Goal: Task Accomplishment & Management: Manage account settings

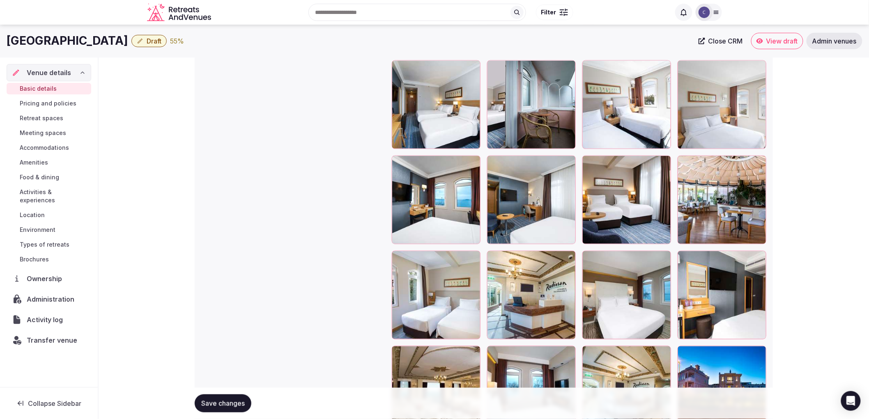
scroll to position [1501, 0]
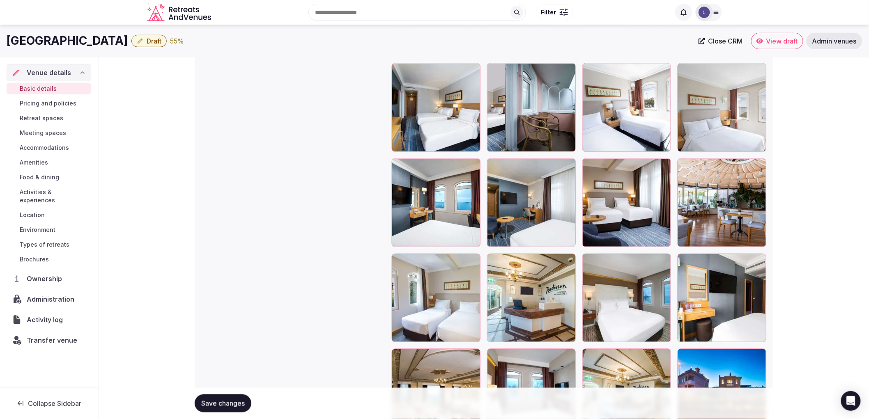
click at [380, 263] on div "Gallery photos We recommend at least five gallery photos To pick up a draggable…" at bounding box center [483, 102] width 565 height 1249
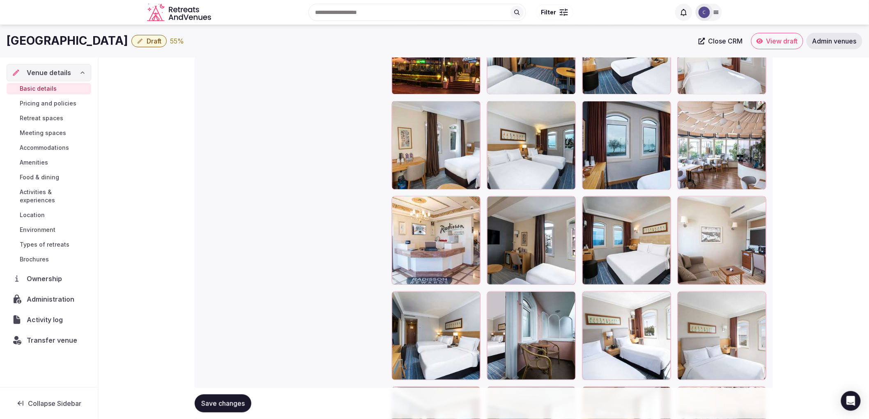
click at [338, 220] on div "Gallery photos We recommend at least five gallery photos To pick up a draggable…" at bounding box center [483, 331] width 565 height 1249
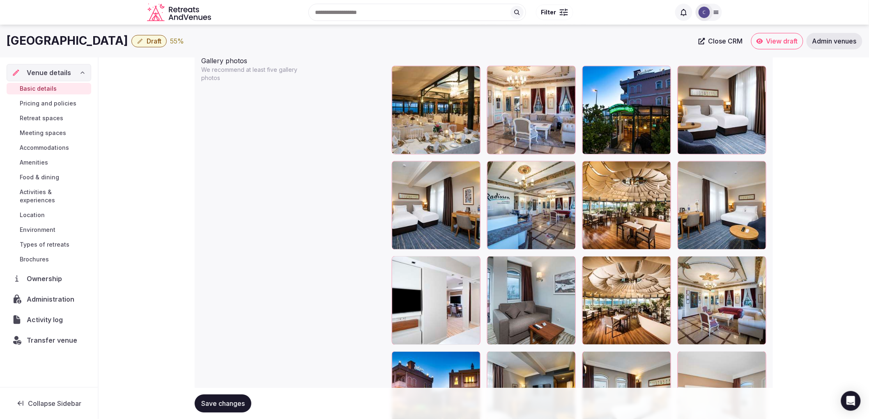
scroll to position [770, 0]
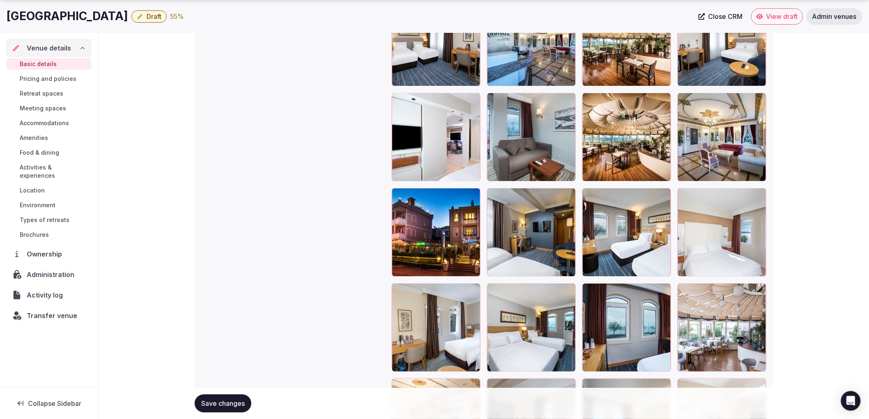
scroll to position [1364, 0]
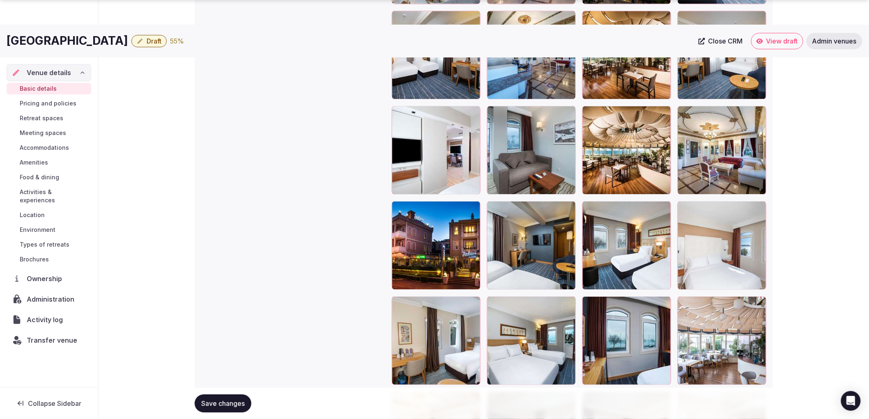
scroll to position [1272, 0]
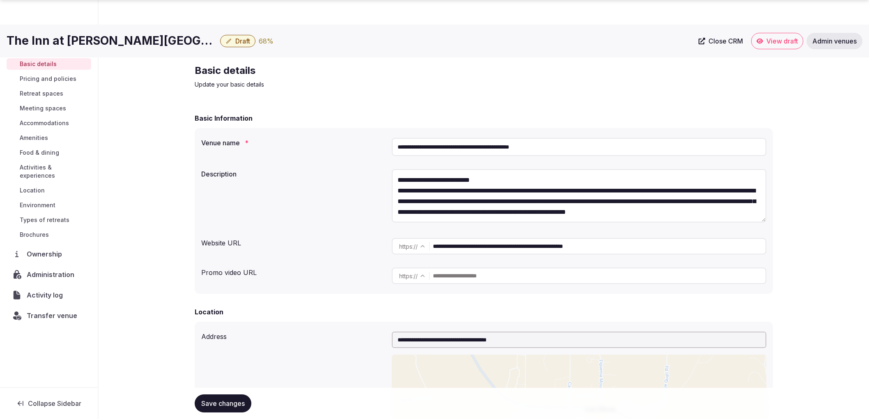
scroll to position [667, 0]
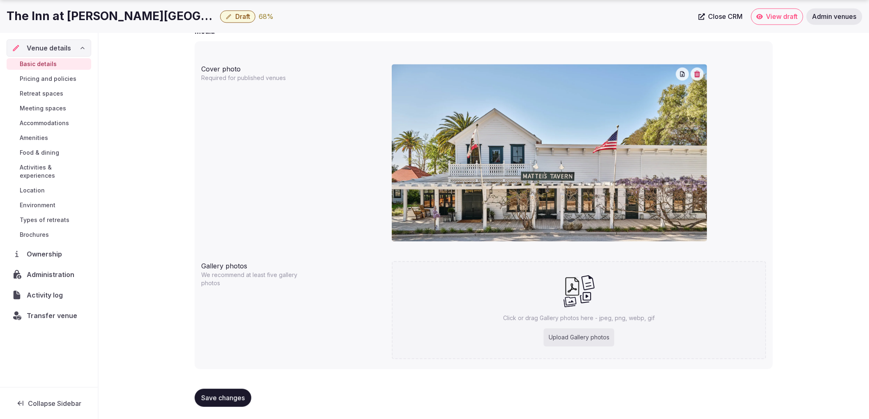
click at [248, 394] on button "Save changes" at bounding box center [223, 398] width 57 height 18
click at [221, 395] on span "Save changes" at bounding box center [223, 398] width 44 height 8
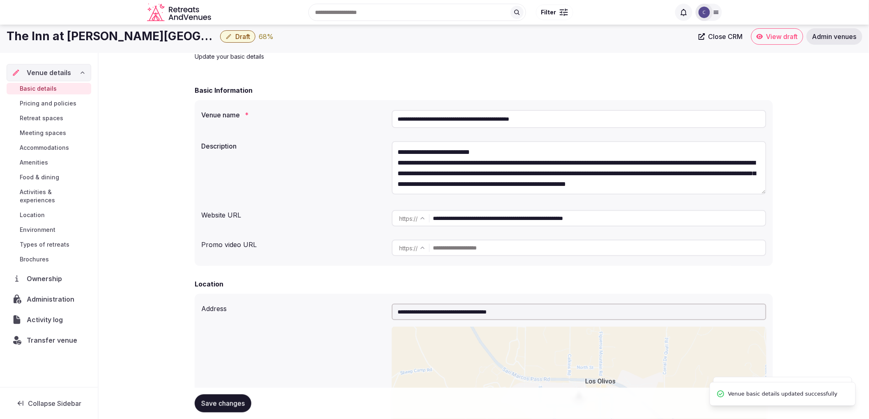
scroll to position [0, 0]
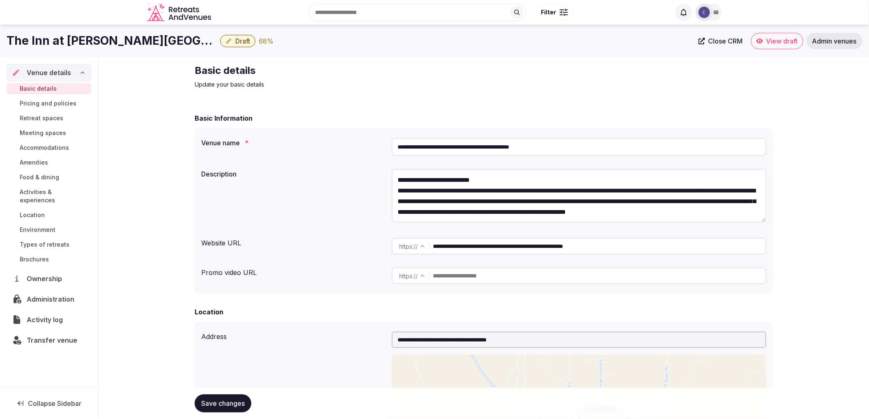
click at [59, 129] on span "Meeting spaces" at bounding box center [43, 133] width 46 height 8
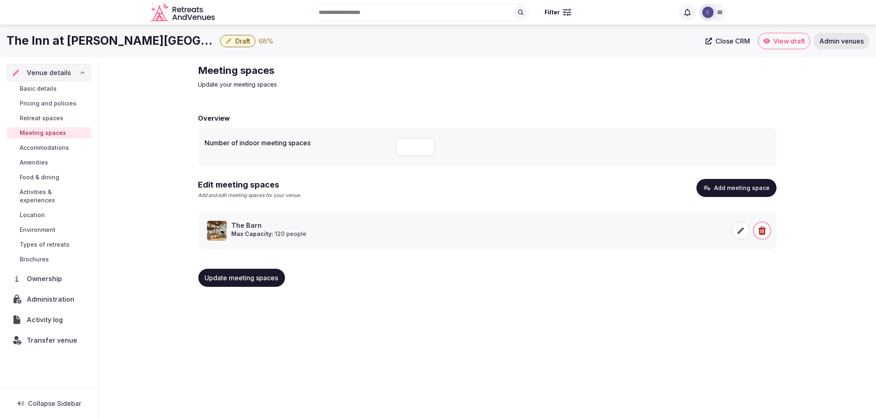
click at [247, 278] on span "Update meeting spaces" at bounding box center [242, 278] width 74 height 8
click at [50, 145] on span "Accommodations" at bounding box center [44, 148] width 49 height 8
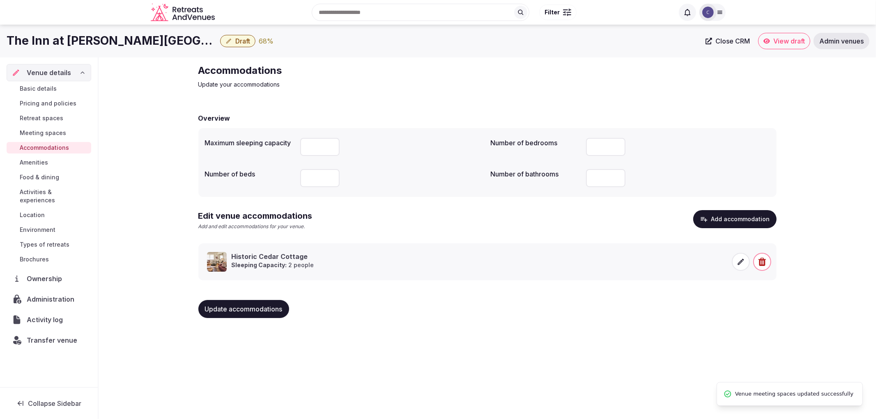
click at [262, 311] on span "Update accommodations" at bounding box center [244, 309] width 78 height 8
click at [51, 179] on span "Food & dining" at bounding box center [39, 177] width 39 height 8
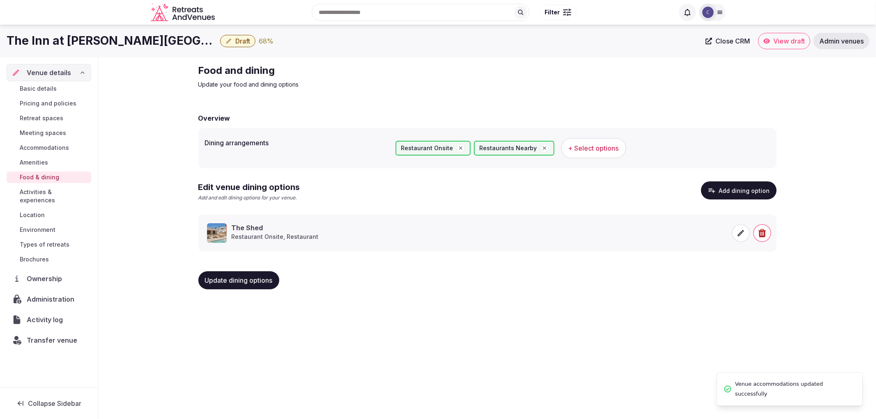
click at [230, 285] on button "Update dining options" at bounding box center [238, 281] width 81 height 18
click at [55, 193] on span "Activities & experiences" at bounding box center [54, 196] width 68 height 16
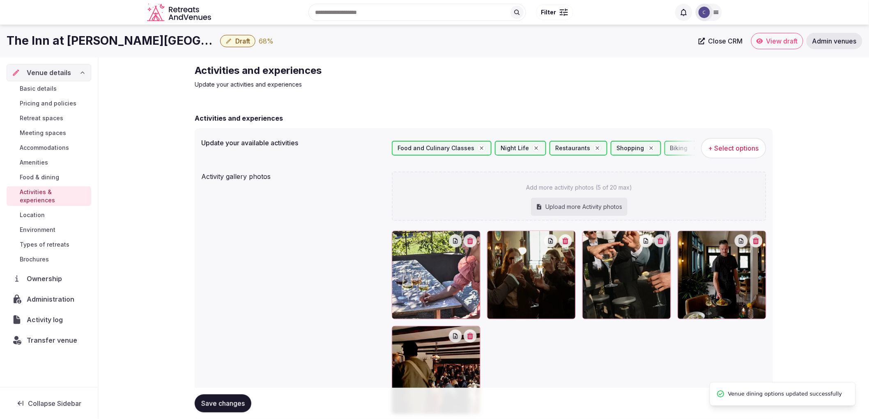
click at [45, 210] on link "Location" at bounding box center [49, 216] width 85 height 12
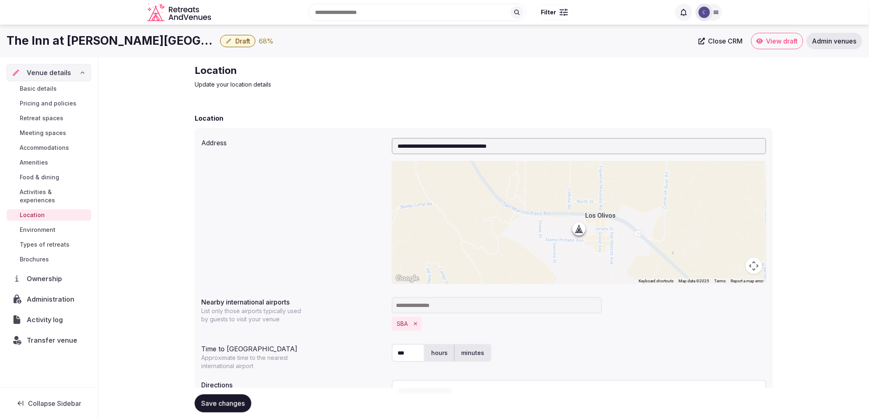
click at [51, 142] on link "Accommodations" at bounding box center [49, 148] width 85 height 12
click at [48, 119] on span "Retreat spaces" at bounding box center [42, 118] width 44 height 8
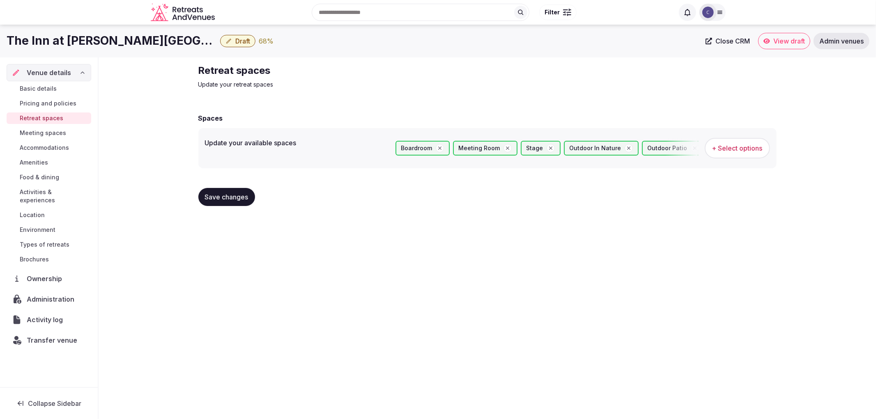
click at [56, 109] on link "Pricing and policies" at bounding box center [49, 104] width 85 height 12
click at [64, 101] on span "Pricing and policies" at bounding box center [48, 103] width 57 height 8
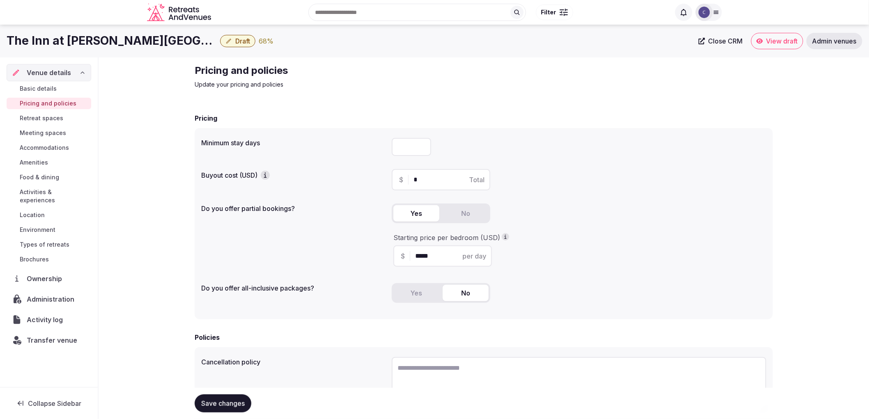
click at [68, 92] on link "Basic details" at bounding box center [49, 89] width 85 height 12
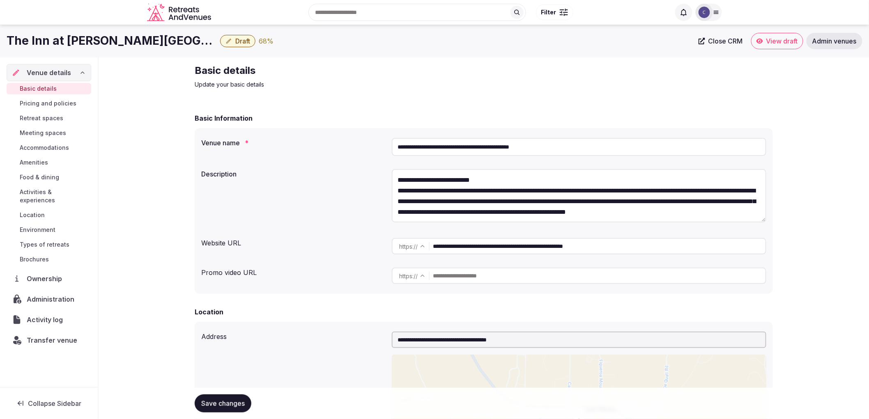
click at [450, 150] on input "**********" at bounding box center [579, 147] width 375 height 18
